Goal: Information Seeking & Learning: Learn about a topic

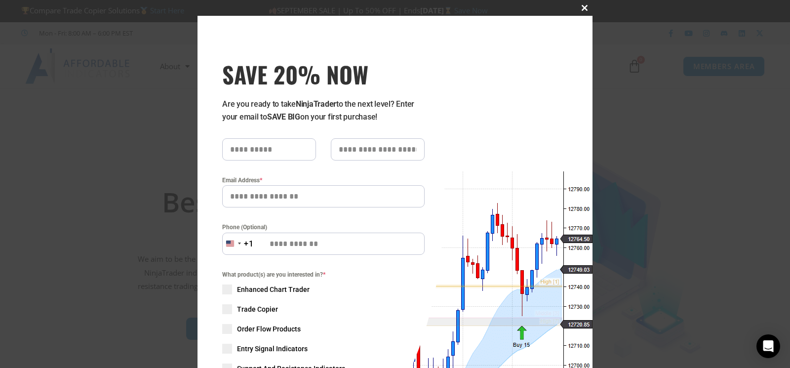
click at [582, 7] on span "SAVE 20% NOW popup" at bounding box center [584, 8] width 16 height 6
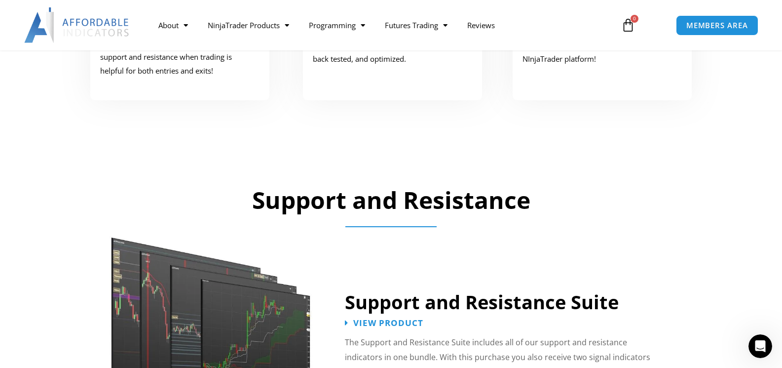
scroll to position [871, 0]
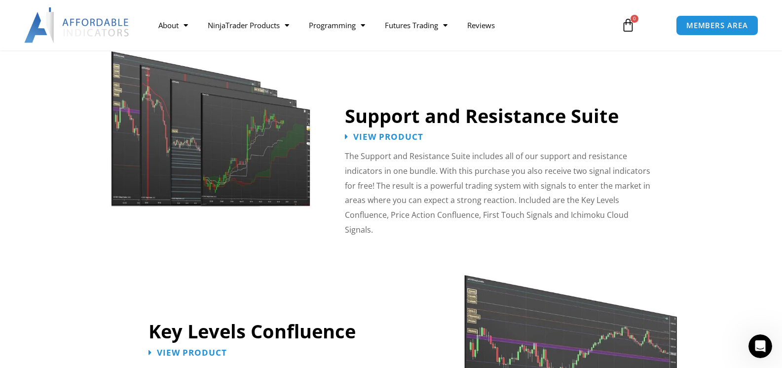
click at [223, 318] on link "Key Levels Confluence" at bounding box center [252, 331] width 207 height 26
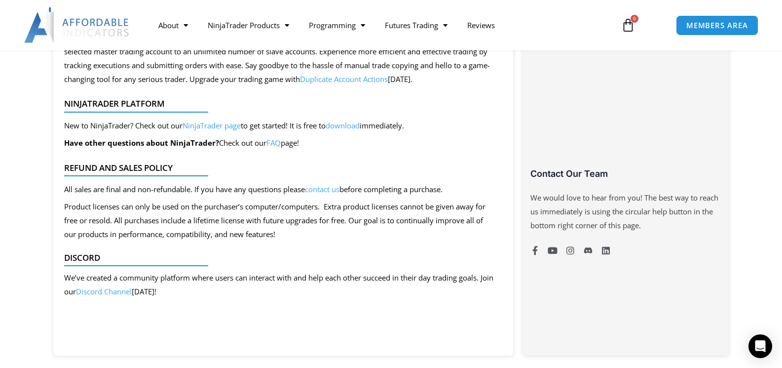
scroll to position [631, 0]
